Goal: Information Seeking & Learning: Understand process/instructions

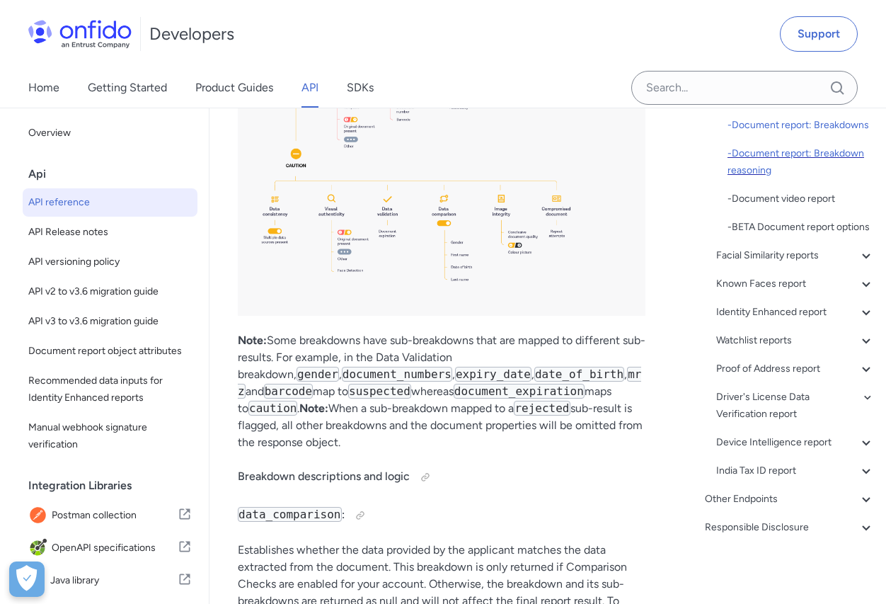
scroll to position [313, 0]
click at [747, 499] on div "Other Endpoints" at bounding box center [790, 499] width 170 height 17
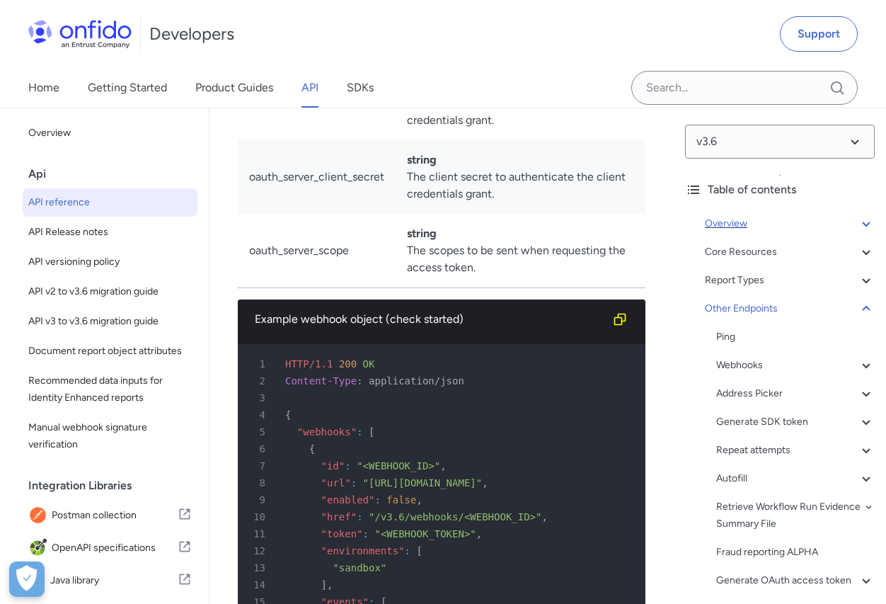
click at [744, 220] on div "Overview" at bounding box center [790, 223] width 170 height 17
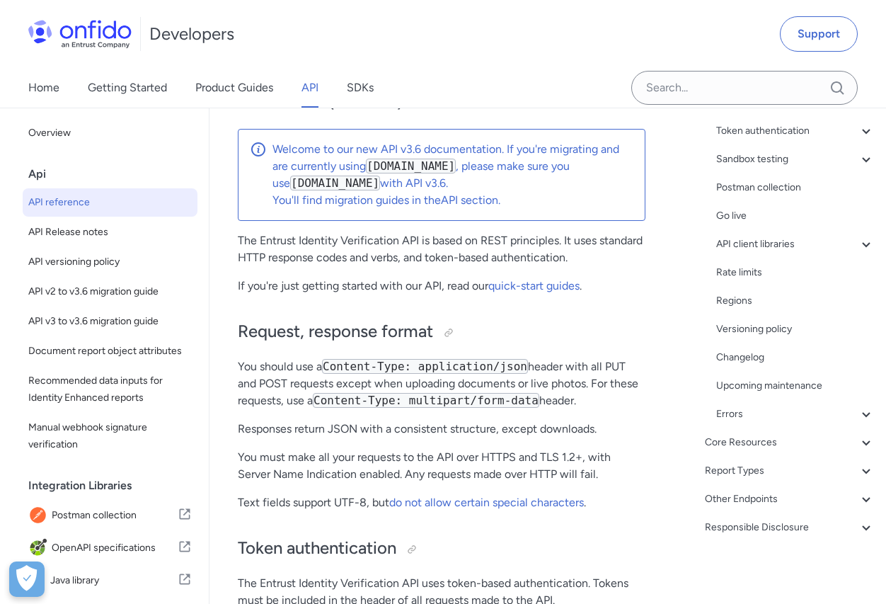
scroll to position [176, 0]
click at [733, 444] on div "Core Resources" at bounding box center [790, 443] width 170 height 17
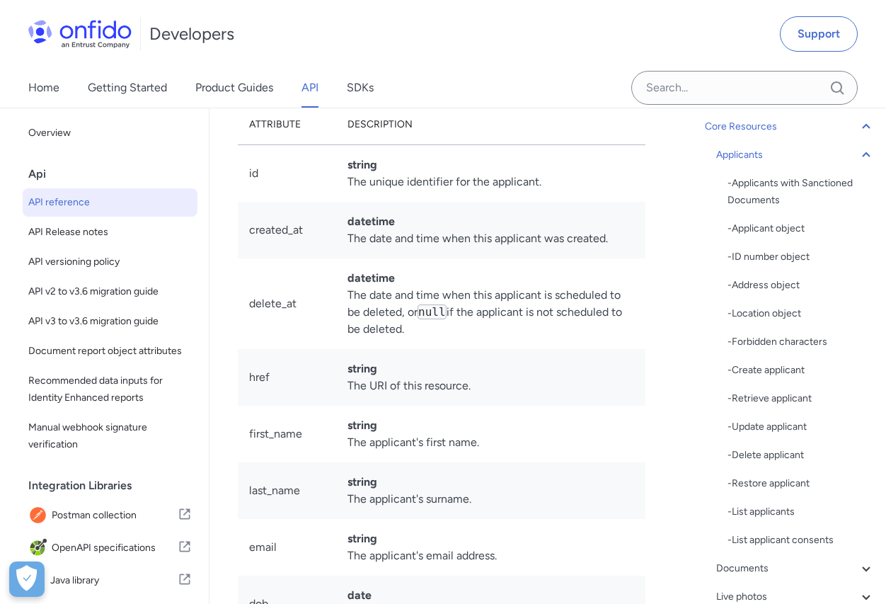
scroll to position [132, 0]
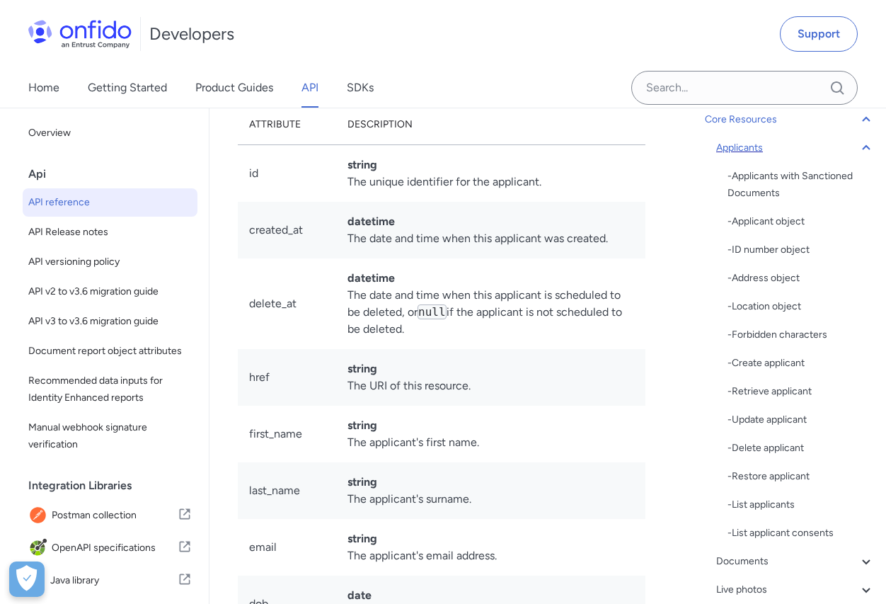
click at [864, 144] on icon at bounding box center [866, 147] width 17 height 17
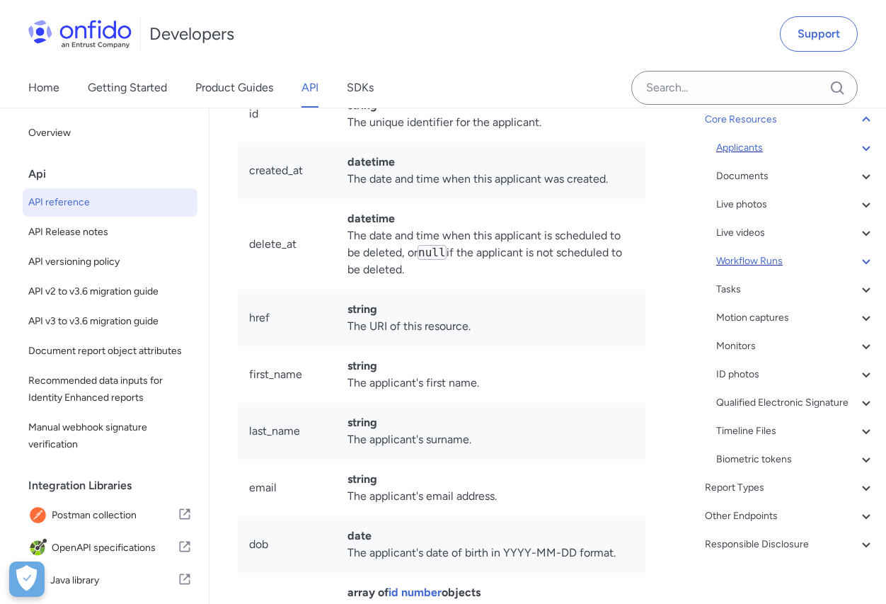
click at [768, 265] on div "Workflow Runs" at bounding box center [795, 261] width 158 height 17
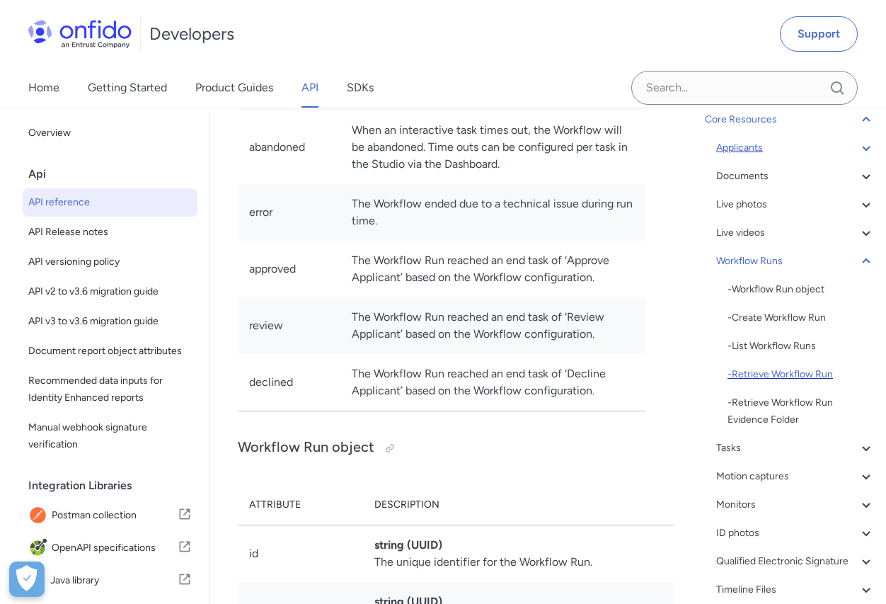
click at [785, 372] on div "- Retrieve Workflow Run" at bounding box center [800, 374] width 147 height 17
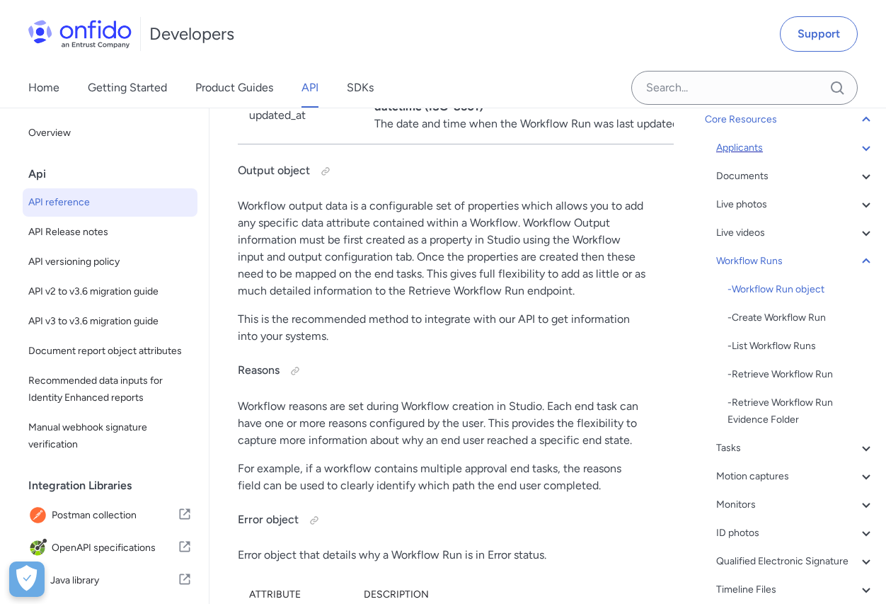
scroll to position [41365, 0]
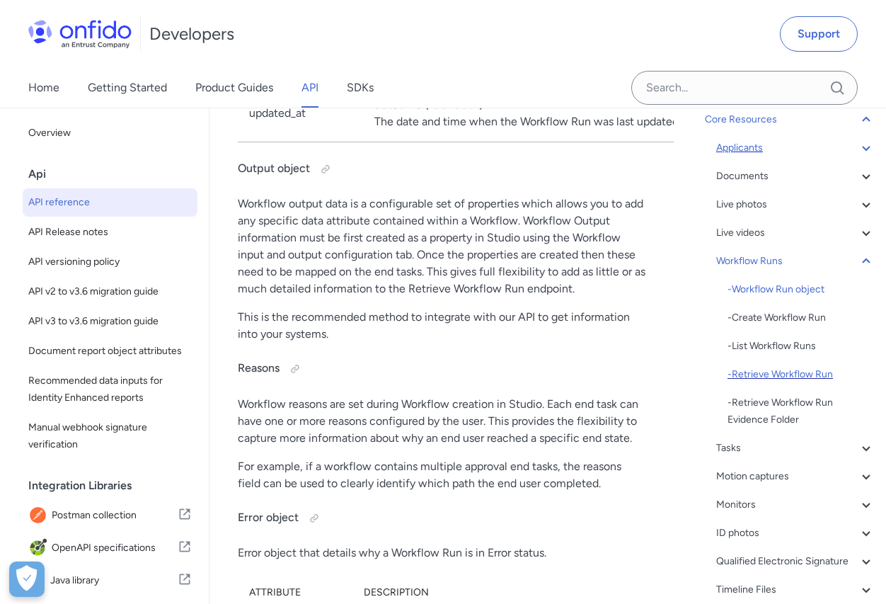
click at [804, 374] on div "- Retrieve Workflow Run" at bounding box center [800, 374] width 147 height 17
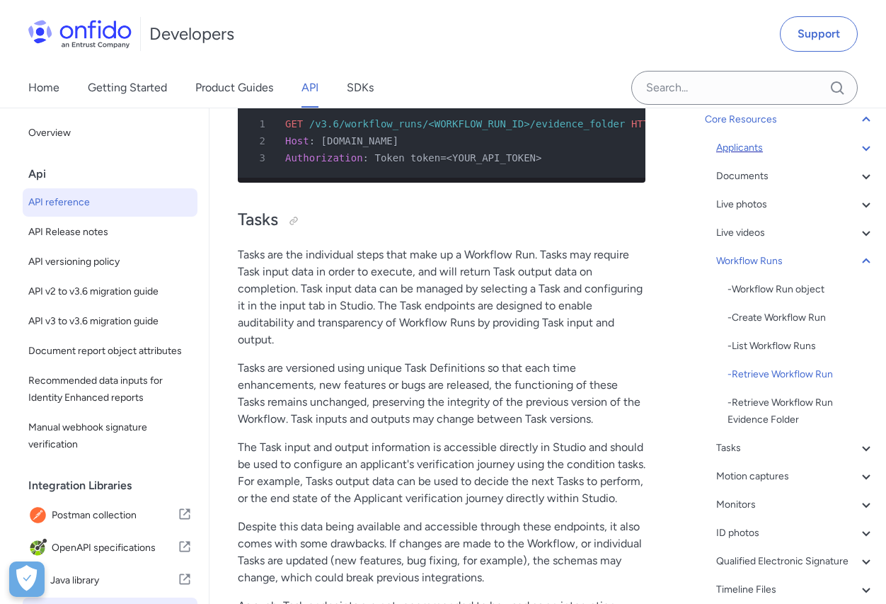
scroll to position [132, 0]
